Goal: Information Seeking & Learning: Learn about a topic

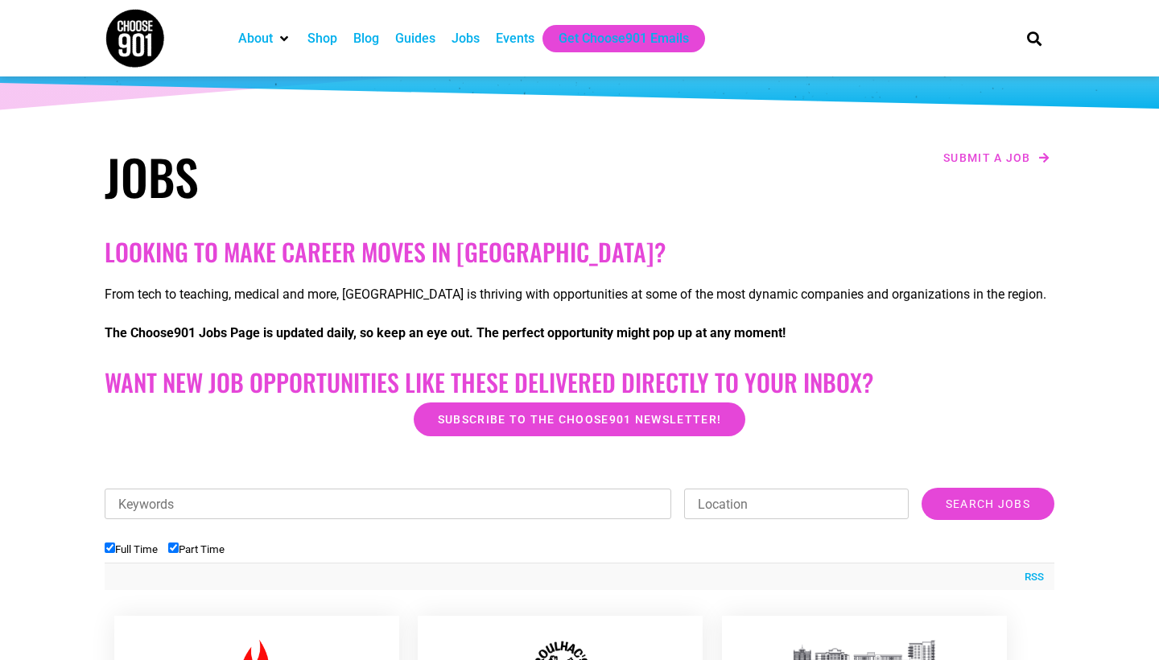
scroll to position [101, 0]
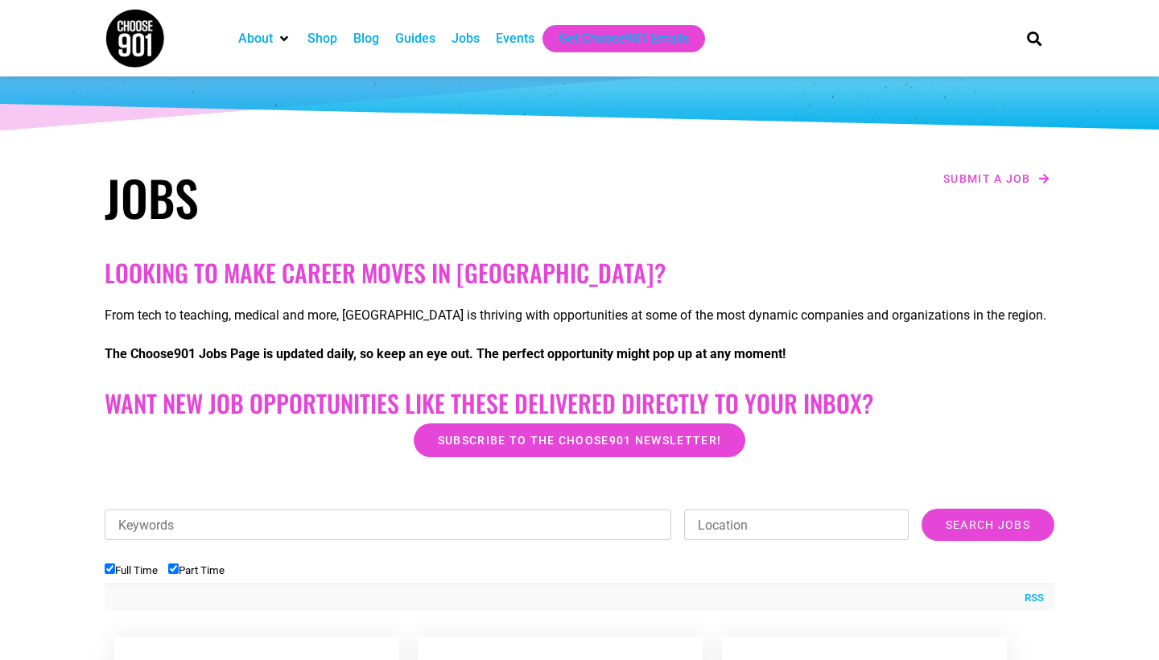
click at [478, 40] on div "Jobs" at bounding box center [466, 38] width 28 height 19
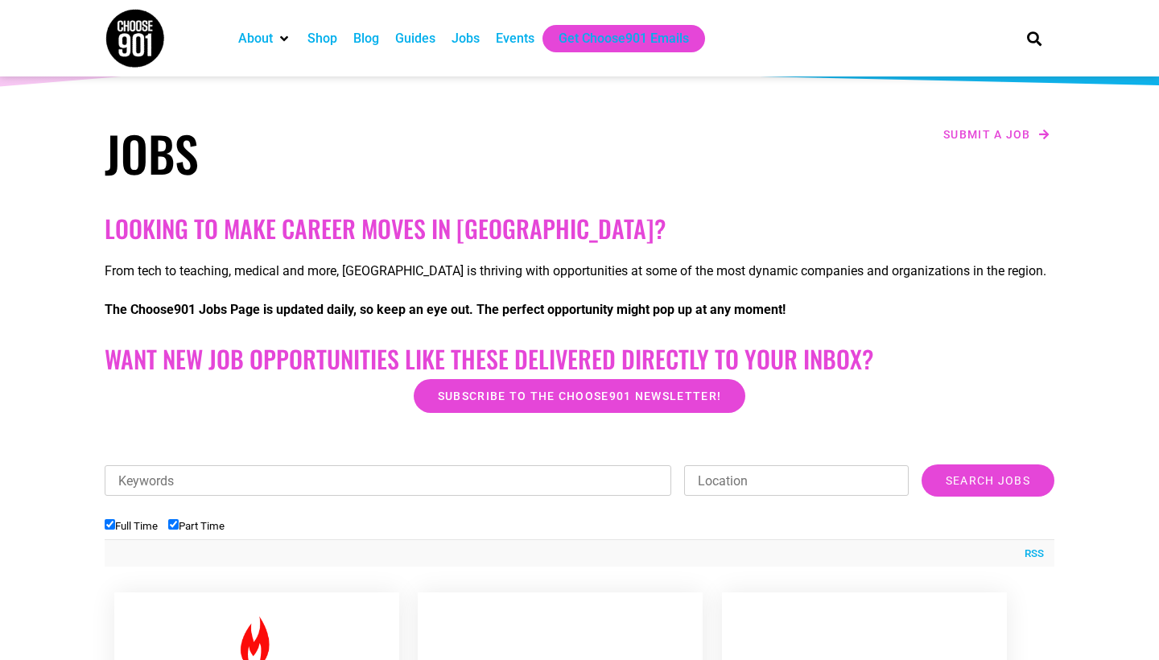
scroll to position [151, 0]
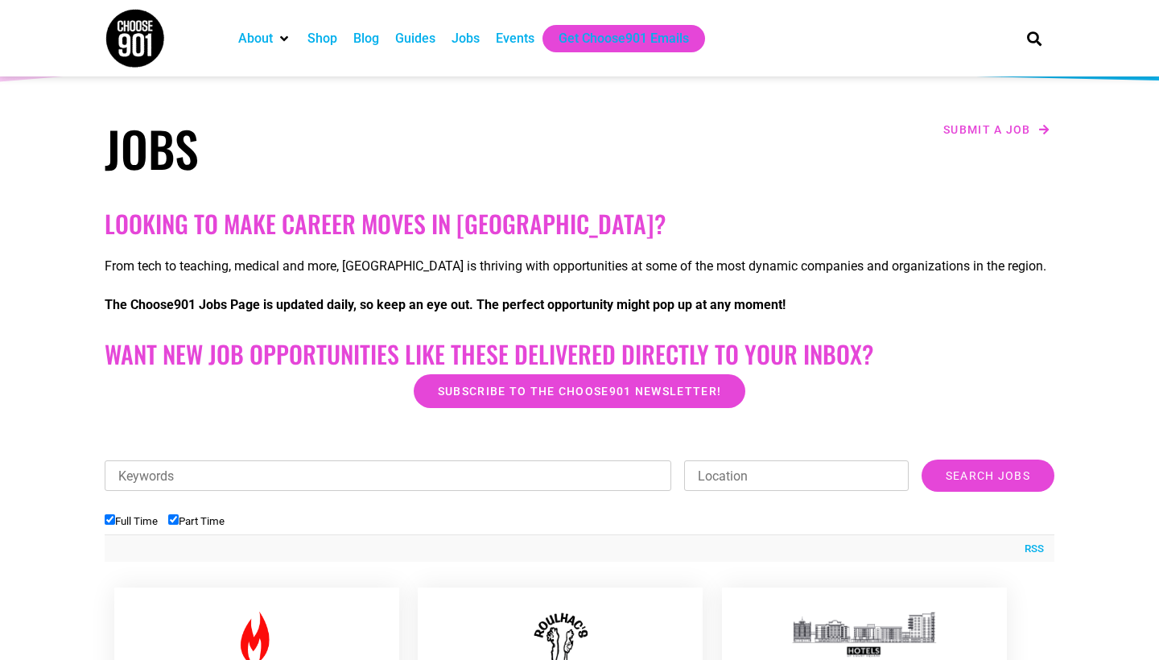
click at [341, 473] on input "Keywords" at bounding box center [388, 475] width 567 height 31
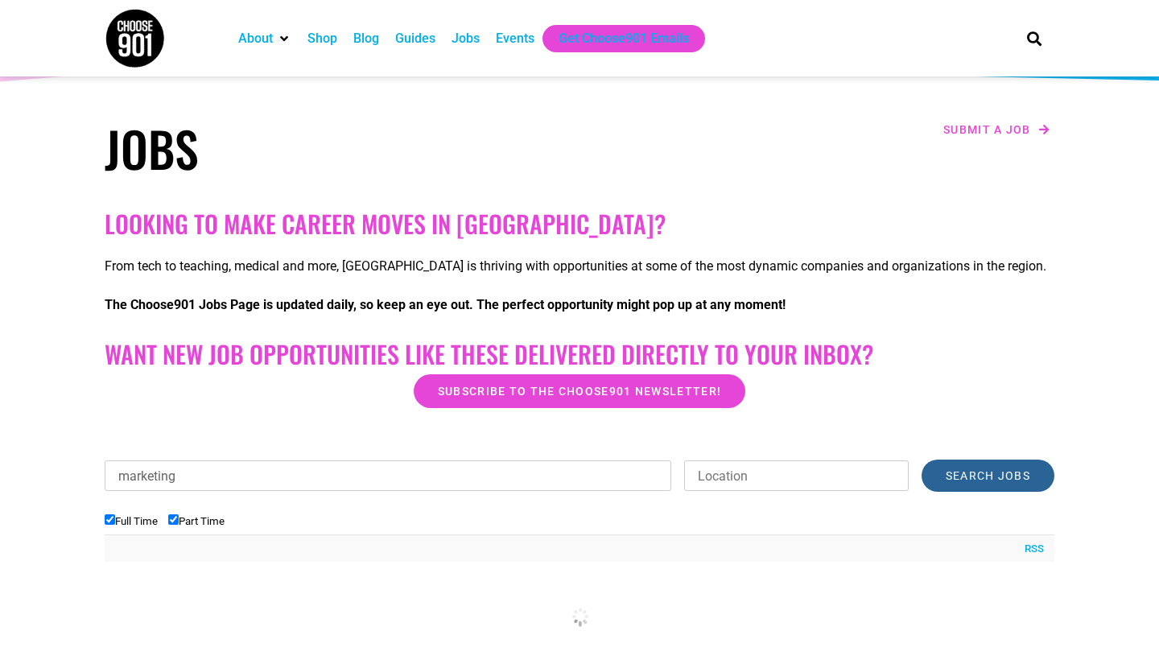
click at [983, 490] on input "Search Jobs" at bounding box center [988, 476] width 133 height 32
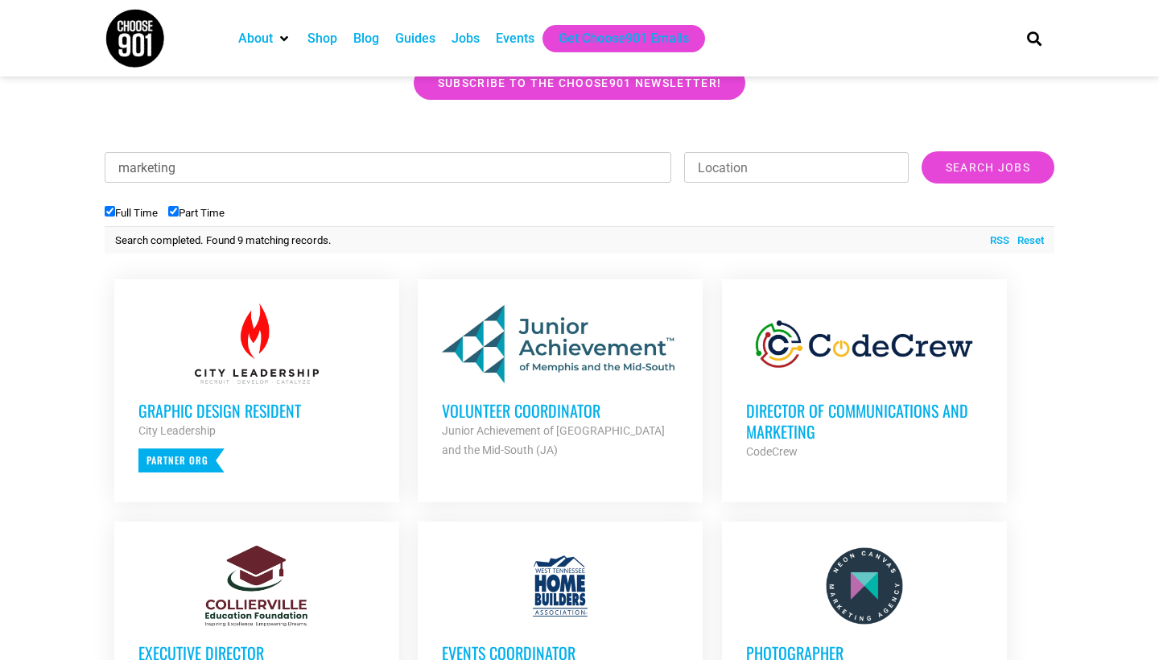
scroll to position [459, 0]
click at [337, 443] on div "Graphic Design Resident City Leadership Partner Org" at bounding box center [256, 428] width 237 height 89
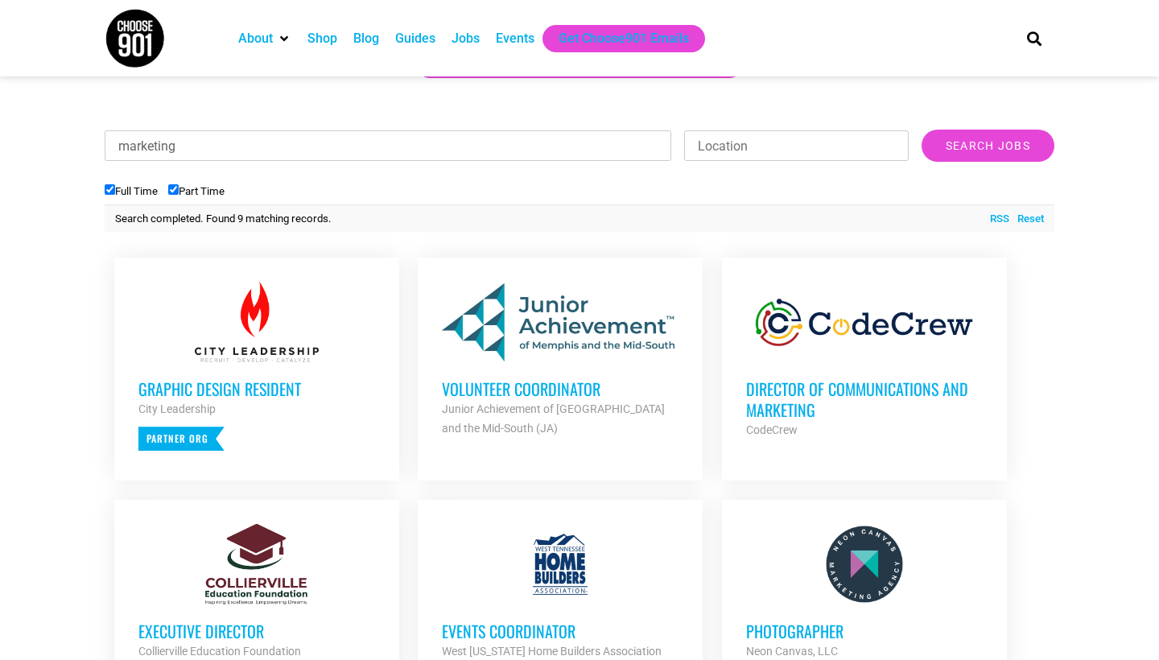
scroll to position [481, 0]
click at [516, 312] on div at bounding box center [560, 321] width 237 height 81
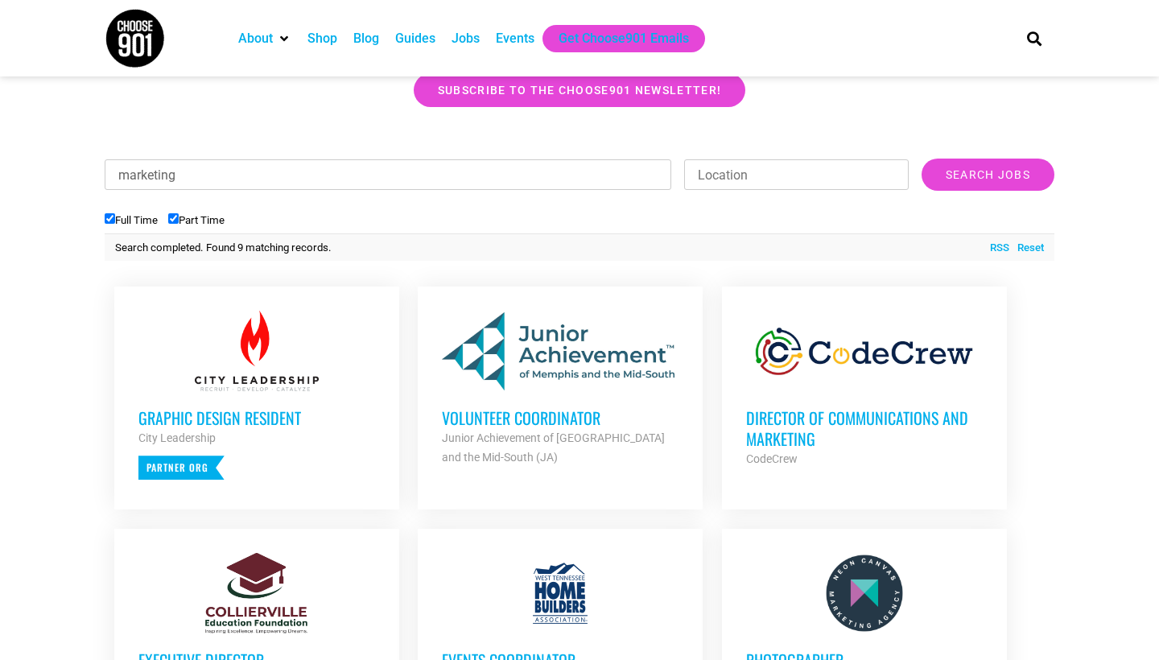
scroll to position [449, 0]
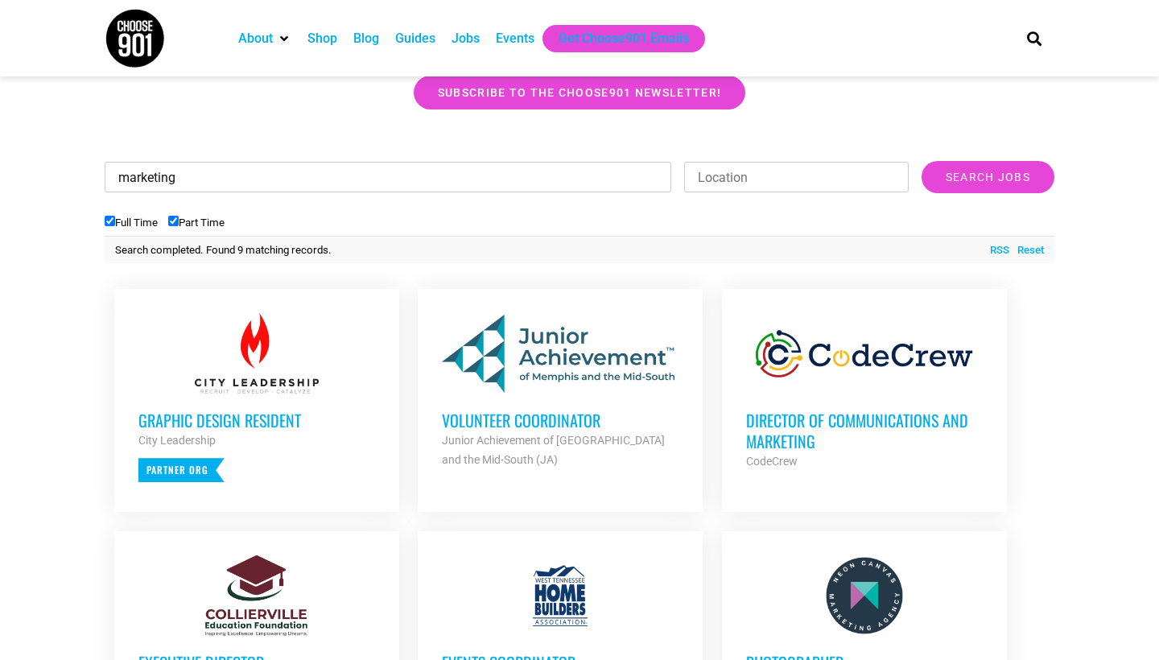
drag, startPoint x: 257, startPoint y: 172, endPoint x: 84, endPoint y: 162, distance: 173.4
click at [84, 162] on section "Looking to make career moves in Memphis? From tech to teaching, medical and mor…" at bounding box center [579, 432] width 1159 height 1059
click at [988, 177] on input "Search Jobs" at bounding box center [988, 177] width 133 height 32
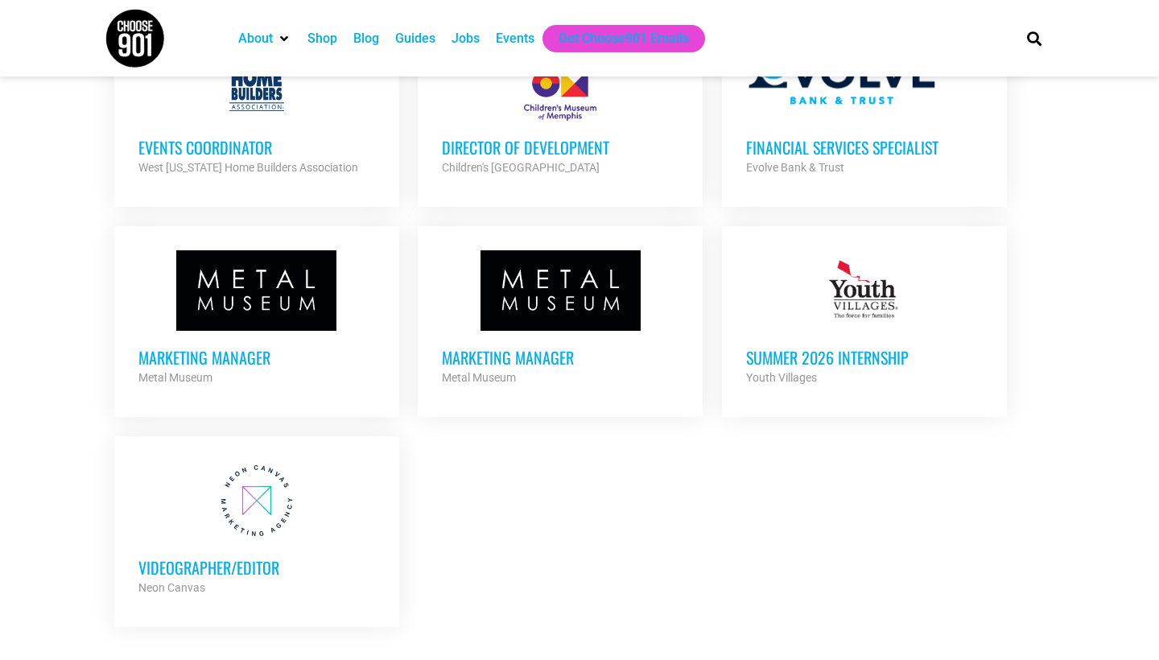
scroll to position [1198, 0]
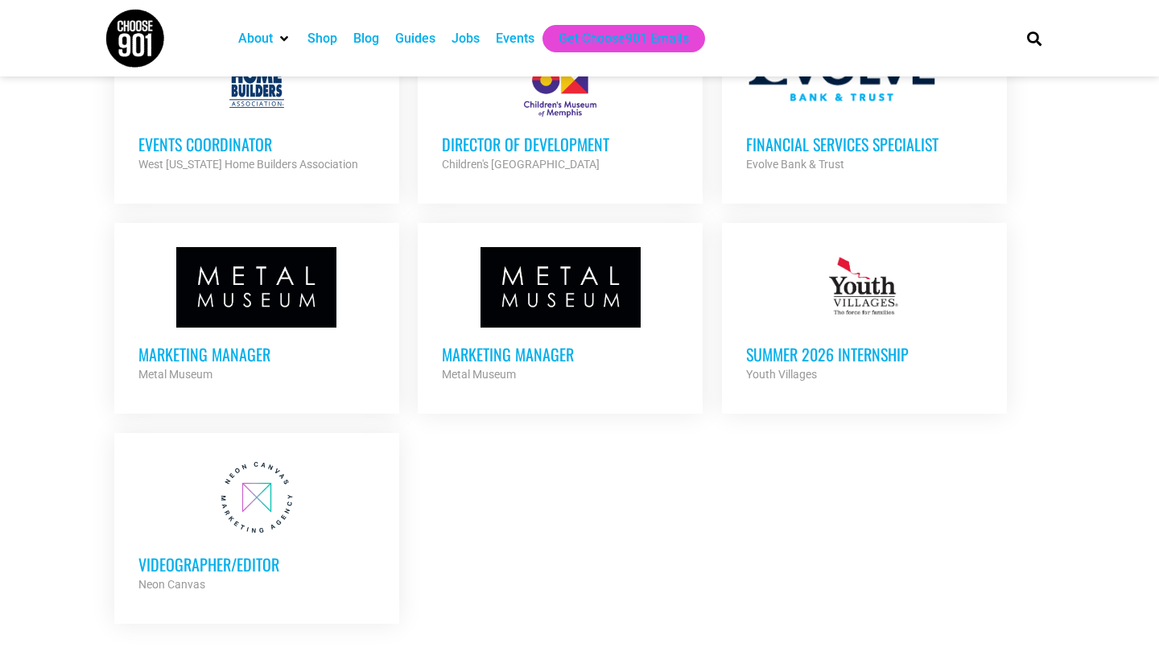
click at [863, 331] on div "Summer 2026 Internship Youth Villages Partner Org" at bounding box center [864, 356] width 237 height 56
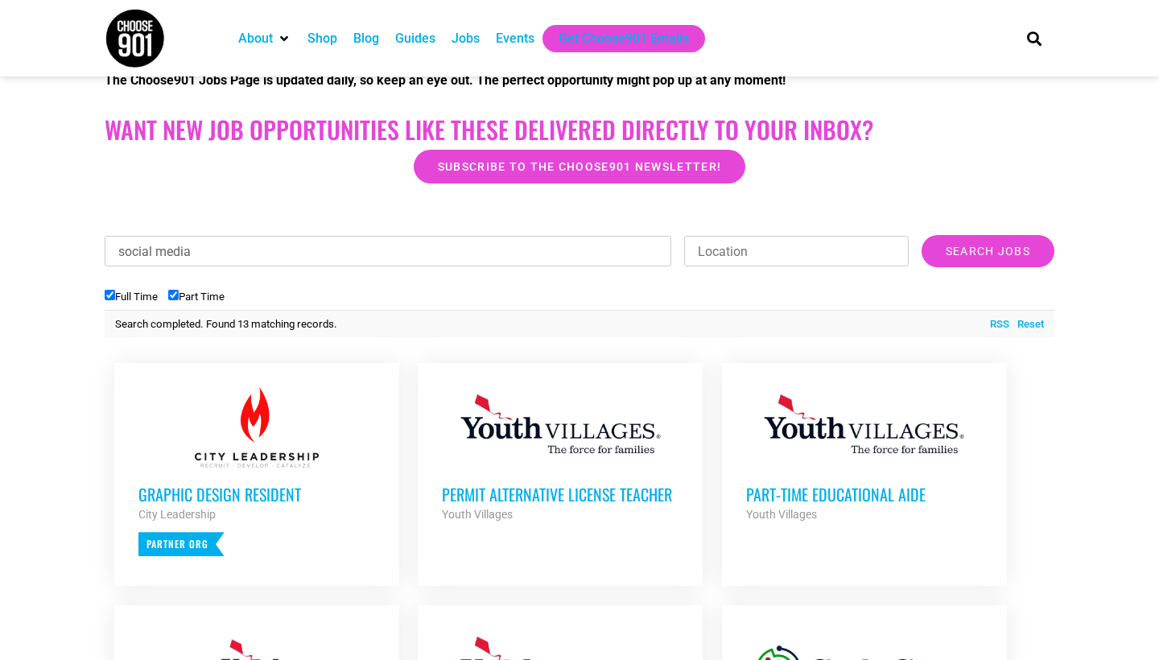
scroll to position [200, 0]
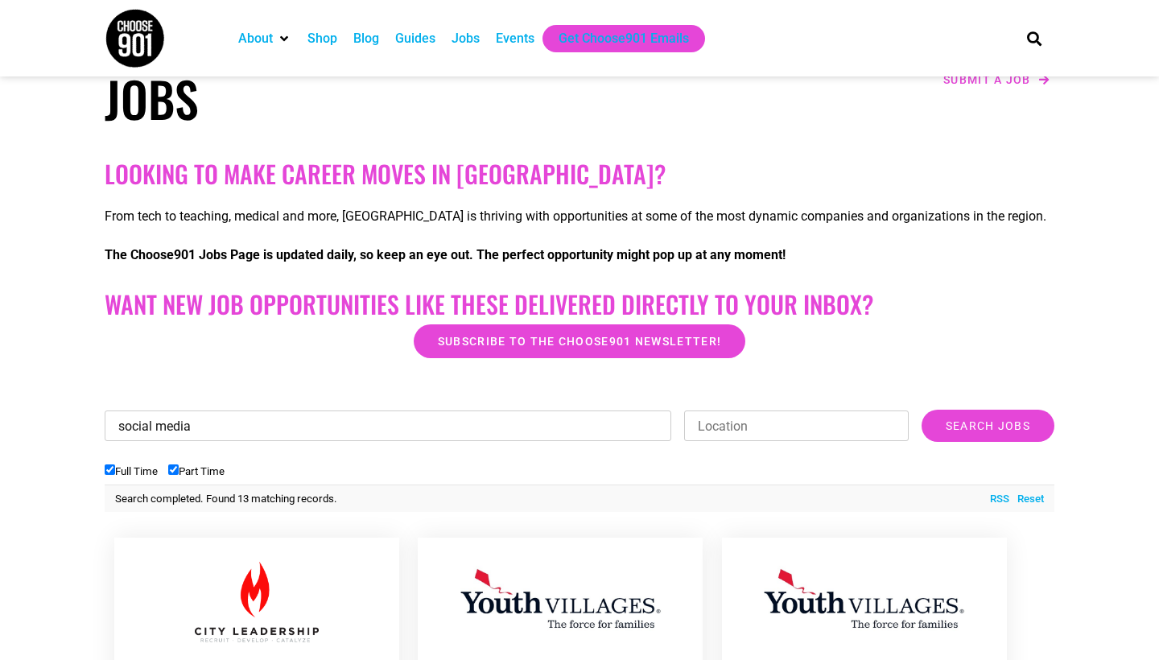
drag, startPoint x: 218, startPoint y: 428, endPoint x: 40, endPoint y: 407, distance: 179.1
type input "communications"
click at [988, 426] on input "Search Jobs" at bounding box center [988, 426] width 133 height 32
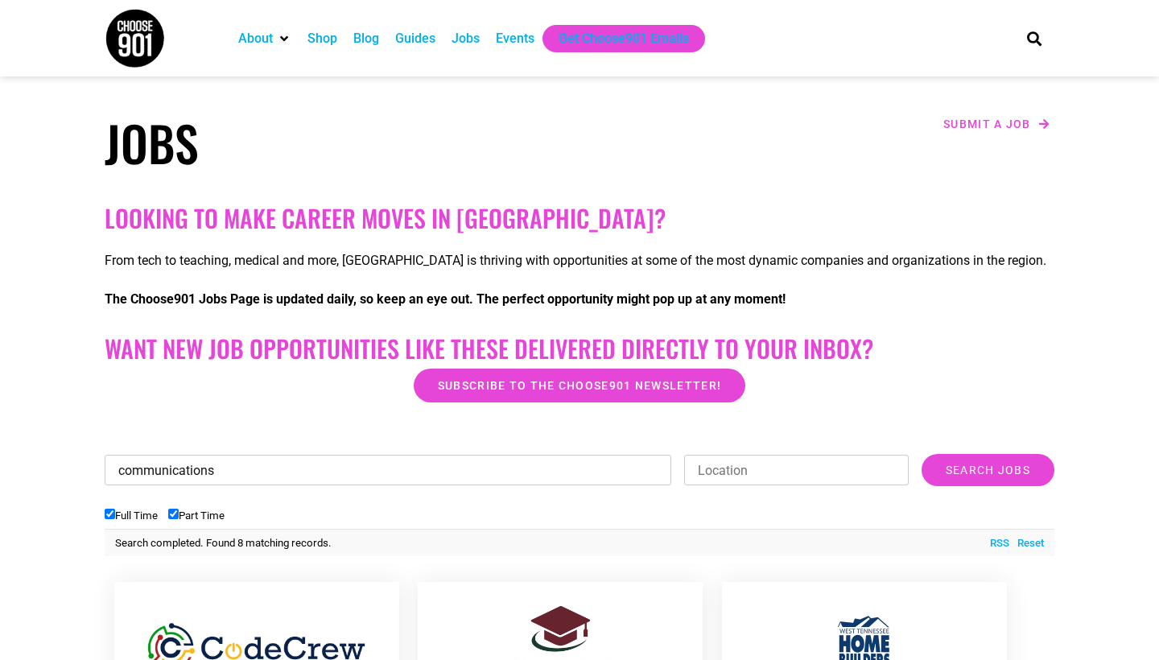
scroll to position [144, 0]
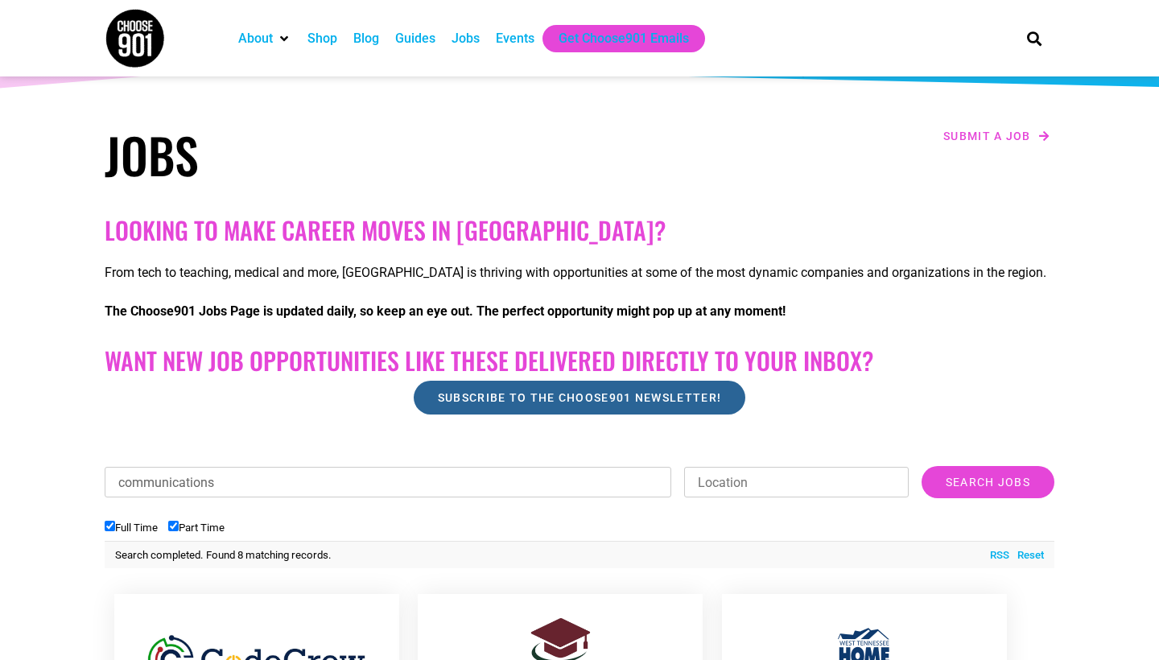
click at [552, 396] on span "Subscribe to the Choose901 newsletter!" at bounding box center [579, 397] width 283 height 11
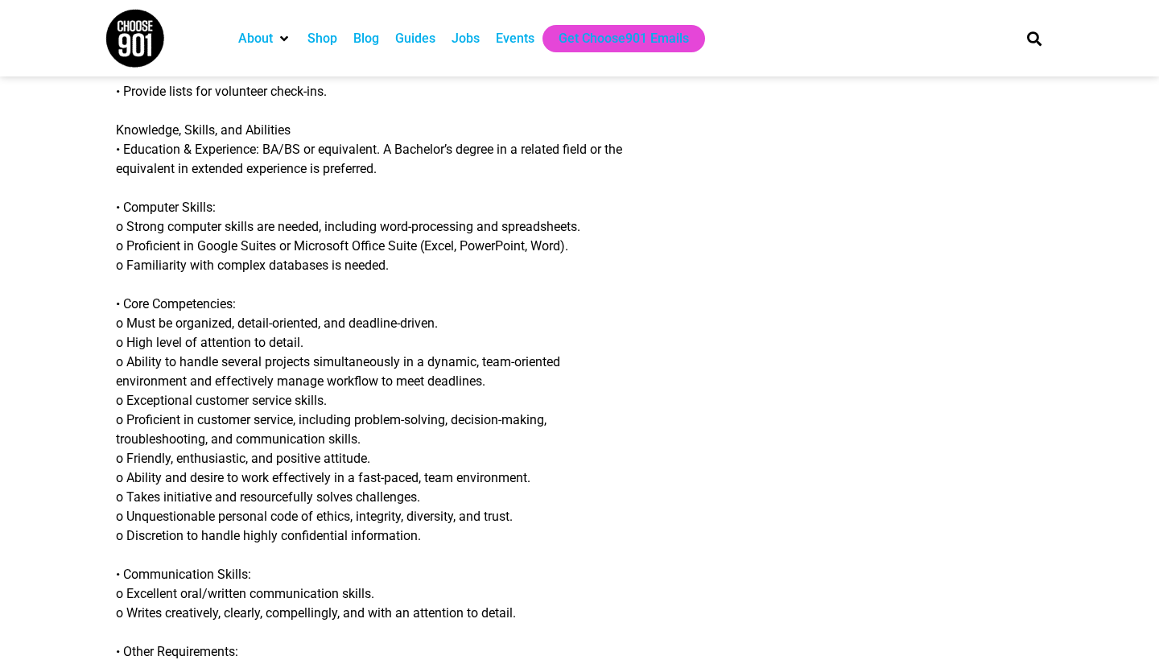
scroll to position [1147, 0]
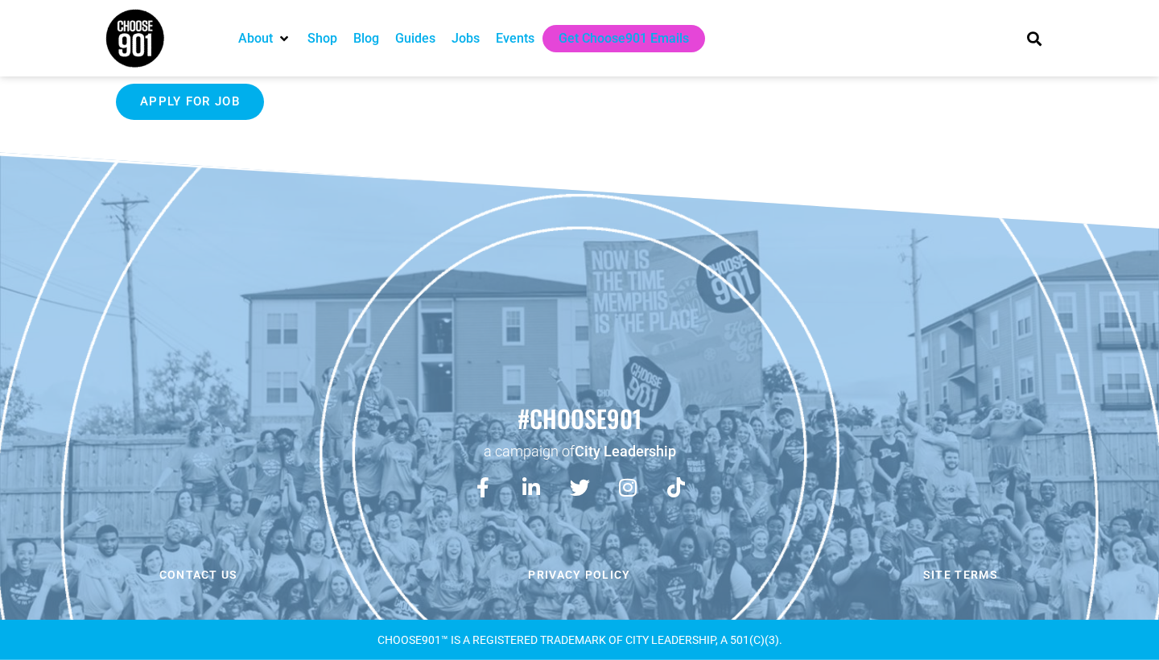
scroll to position [1715, 0]
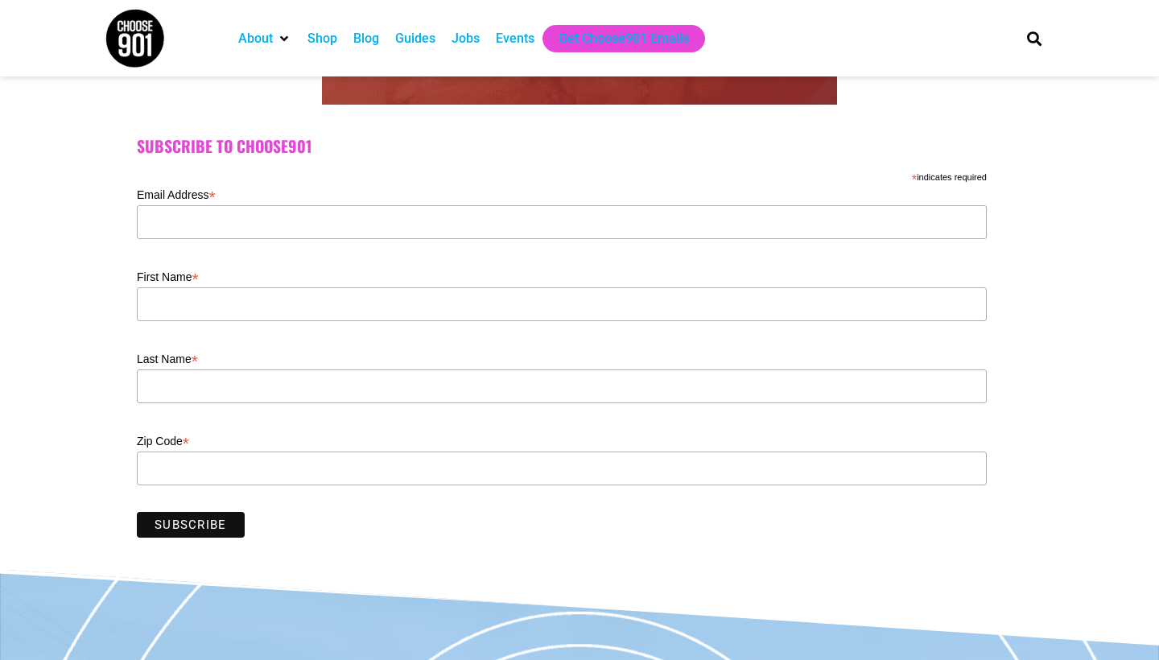
scroll to position [390, 0]
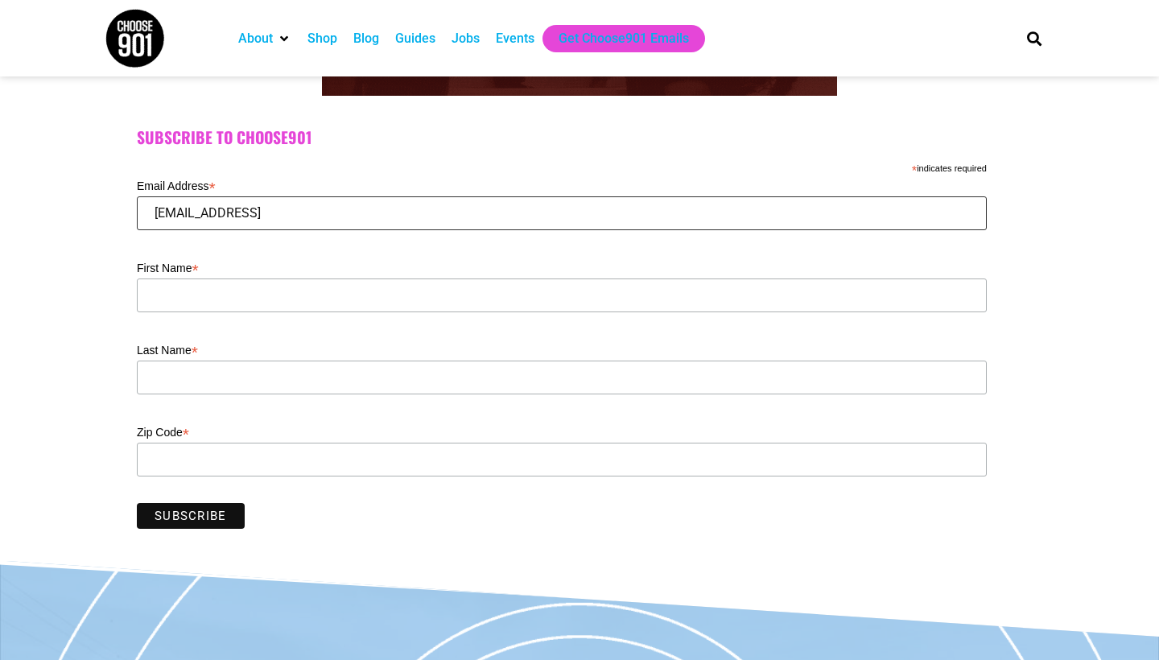
type input "[EMAIL_ADDRESS]."
